Goal: Book appointment/travel/reservation

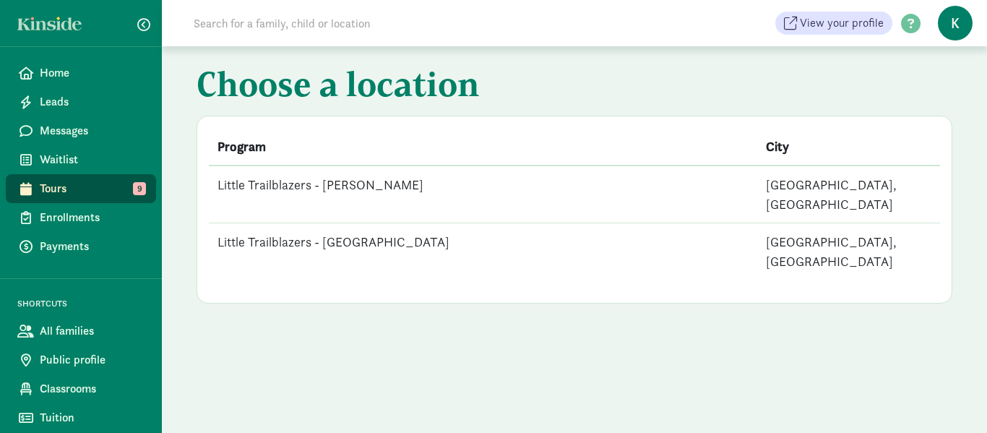
click at [359, 185] on td "Little Trailblazers - [PERSON_NAME]" at bounding box center [483, 195] width 549 height 58
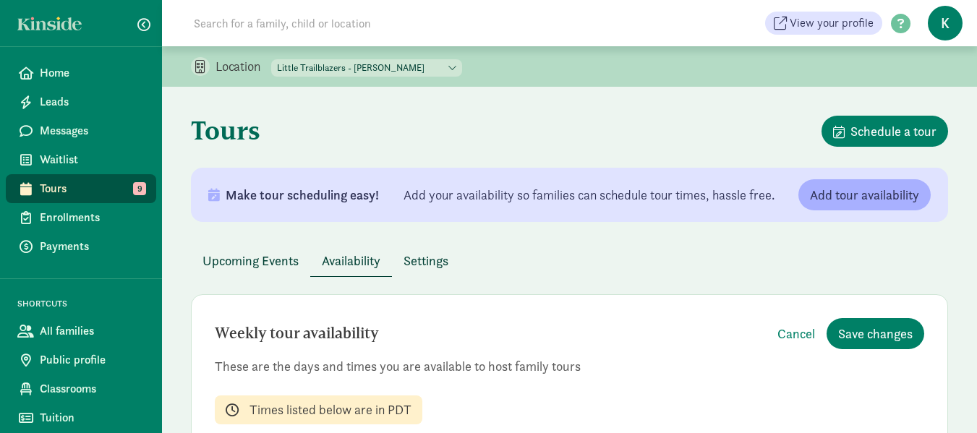
click at [83, 195] on span "Tours" at bounding box center [92, 188] width 105 height 17
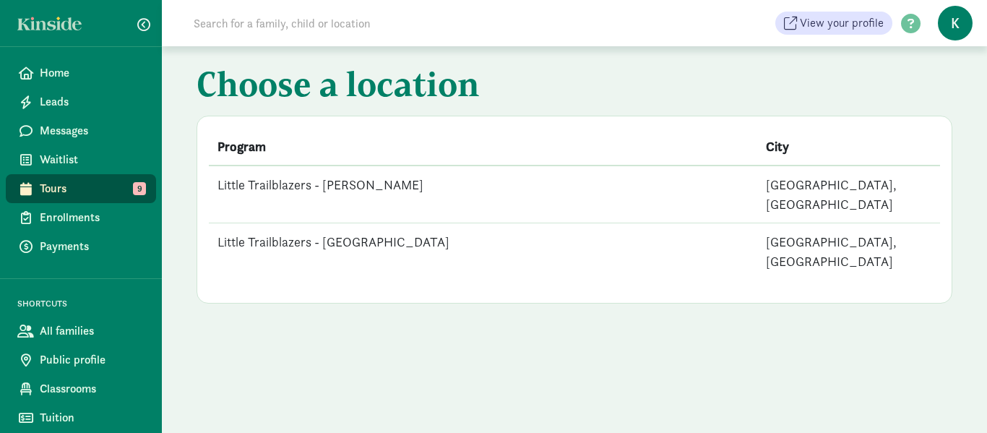
click at [367, 187] on td "Little Trailblazers - [PERSON_NAME]" at bounding box center [483, 195] width 549 height 58
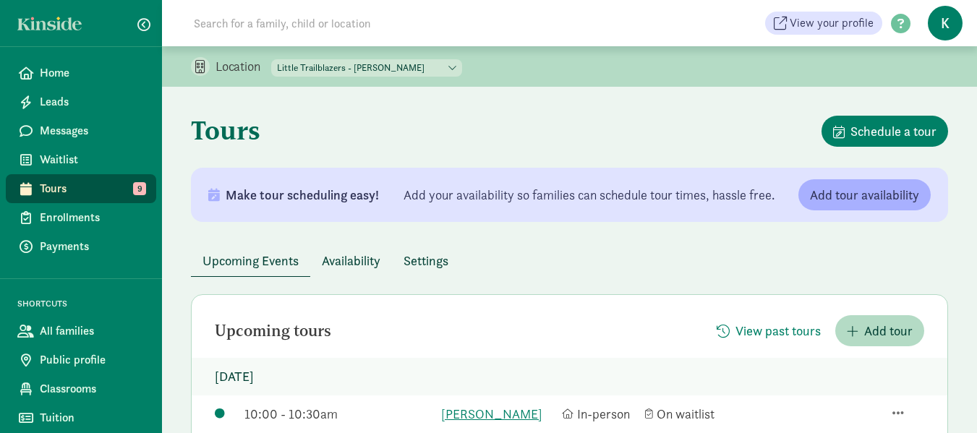
click at [509, 135] on div "Tours Schedule a tour" at bounding box center [569, 142] width 757 height 52
click at [74, 187] on span "Tours" at bounding box center [92, 188] width 105 height 17
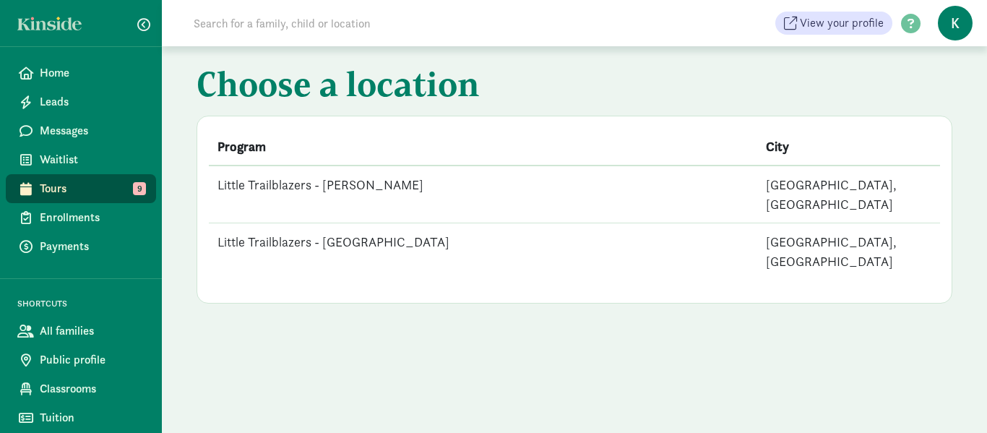
click at [381, 223] on td "Little Trailblazers - [GEOGRAPHIC_DATA]" at bounding box center [483, 251] width 549 height 57
